Goal: Transaction & Acquisition: Download file/media

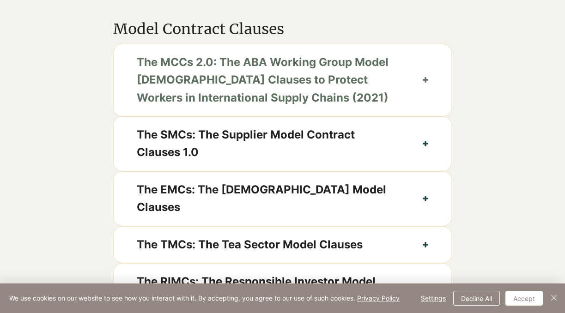
scroll to position [504, 0]
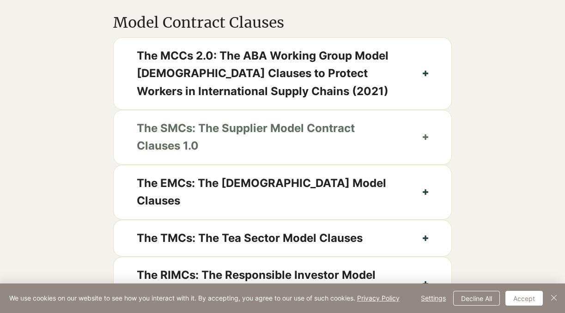
click at [244, 147] on span "The SMCs: The Supplier Model Contract Clauses 1.0" at bounding box center [269, 138] width 264 height 36
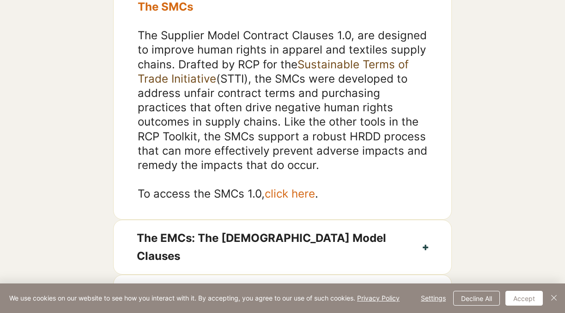
scroll to position [675, 0]
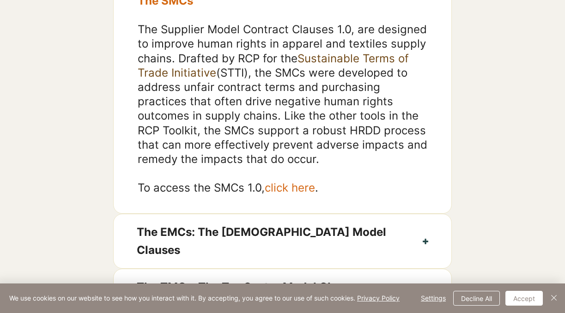
click at [291, 195] on span "click here" at bounding box center [290, 187] width 50 height 13
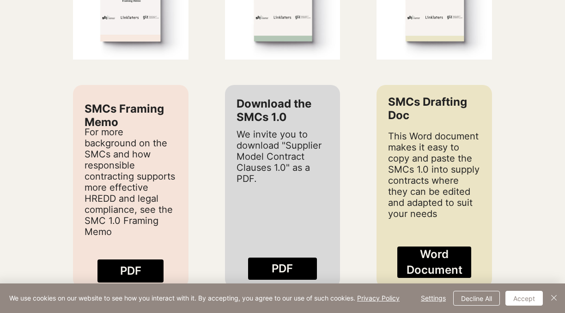
scroll to position [988, 0]
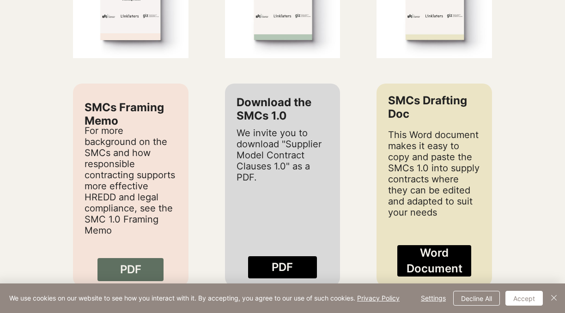
click at [150, 264] on link "PDF" at bounding box center [131, 269] width 66 height 23
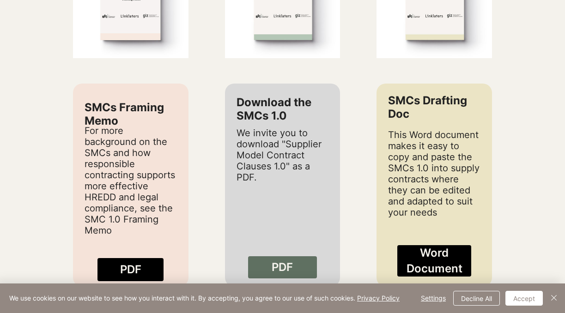
click at [282, 260] on span "PDF" at bounding box center [282, 268] width 21 height 16
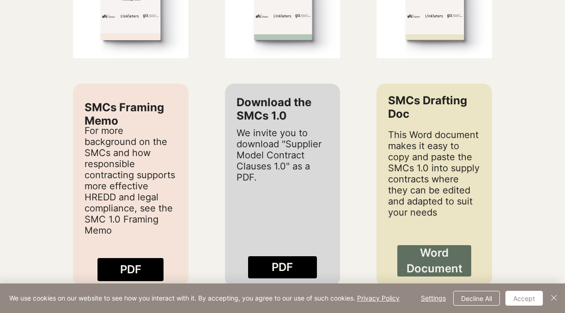
click at [431, 251] on span "Word Document" at bounding box center [435, 261] width 74 height 31
